Goal: Task Accomplishment & Management: Use online tool/utility

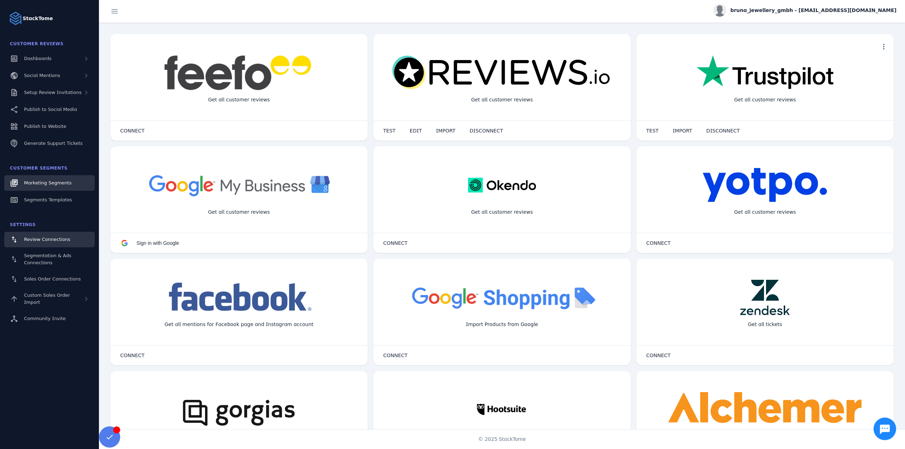
click at [51, 184] on span "Marketing Segments" at bounding box center [47, 182] width 47 height 5
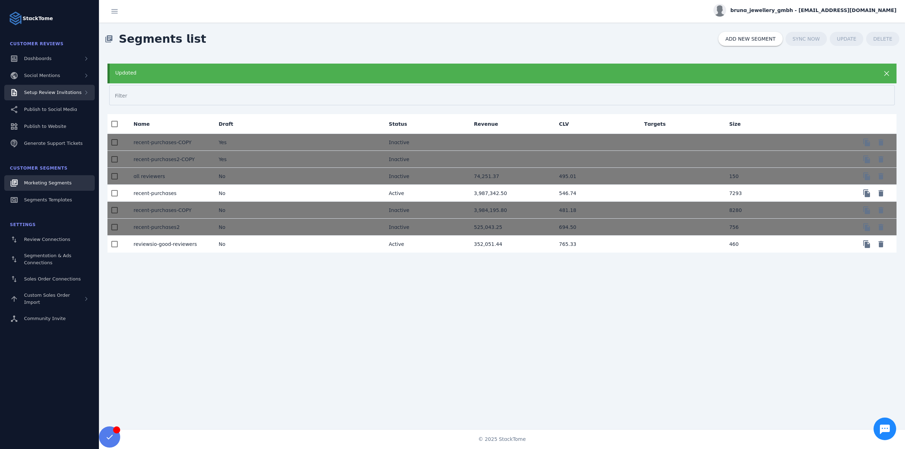
click at [43, 93] on span "Setup Review Invitations" at bounding box center [53, 92] width 58 height 5
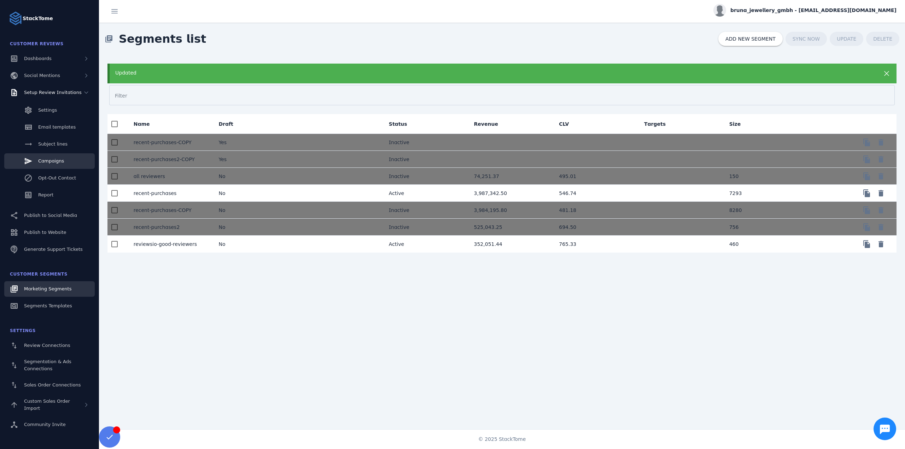
click at [58, 164] on span "Campaigns" at bounding box center [51, 160] width 26 height 5
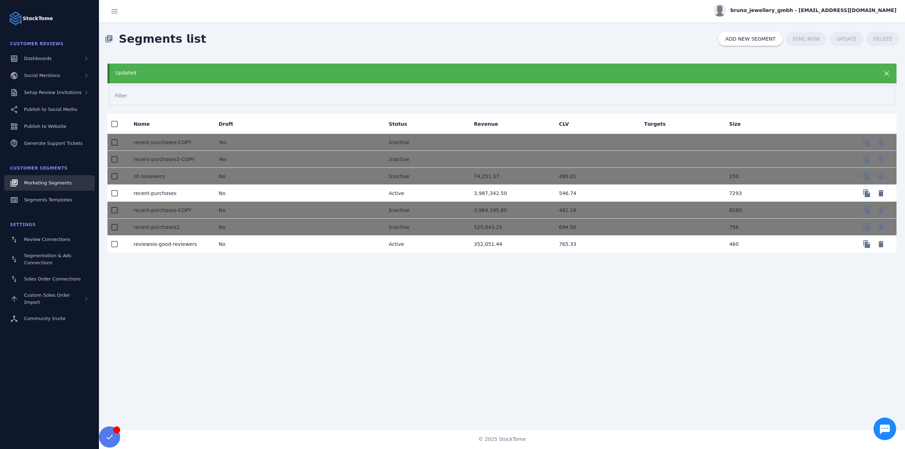
click at [231, 194] on mat-cell "No" at bounding box center [255, 193] width 85 height 17
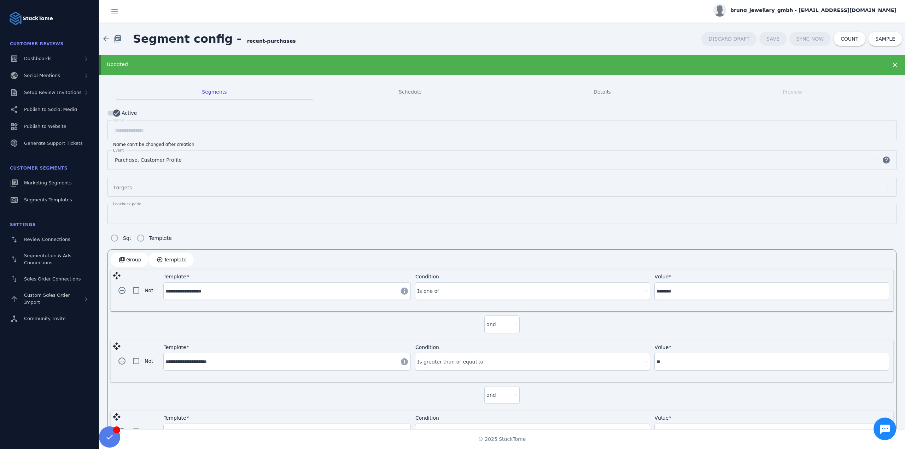
click at [225, 63] on div "Updated" at bounding box center [464, 64] width 714 height 7
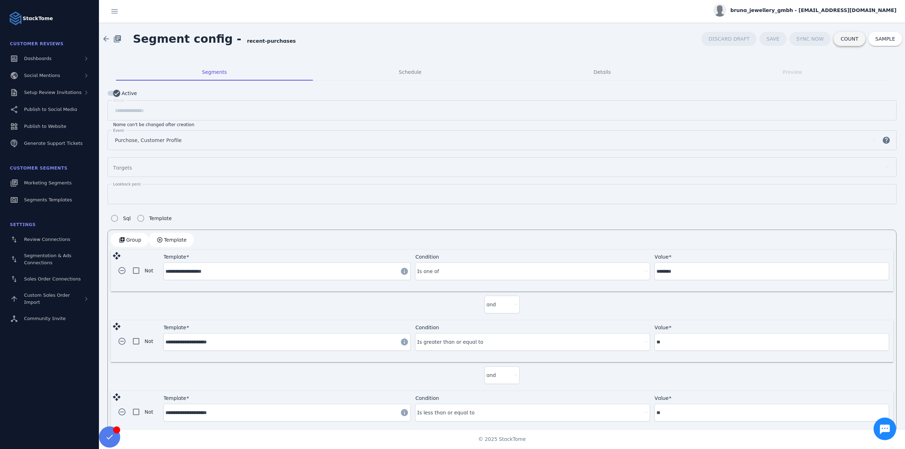
click at [844, 36] on span "COUNT" at bounding box center [850, 38] width 18 height 5
